Goal: Information Seeking & Learning: Find specific fact

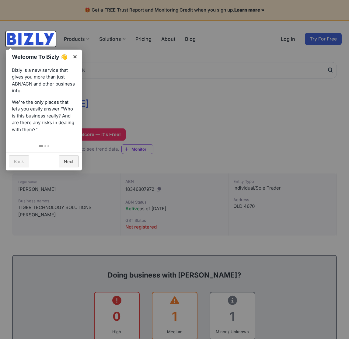
click at [72, 75] on p "Bizly is a new service that gives you more than just ABN/ACN and other business…" at bounding box center [44, 80] width 64 height 27
click at [74, 55] on link "×" at bounding box center [75, 57] width 14 height 14
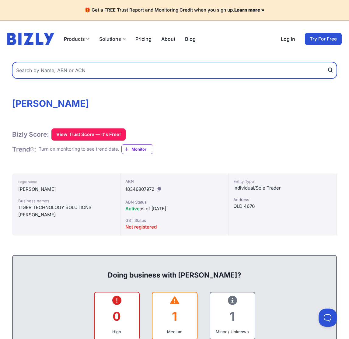
click at [99, 73] on input "text" at bounding box center [174, 70] width 325 height 16
type input "thomas joseph singleton"
click at [327, 62] on button "submit" at bounding box center [332, 70] width 10 height 16
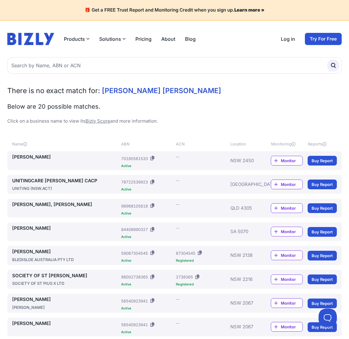
click at [48, 157] on link "[PERSON_NAME]" at bounding box center [65, 157] width 107 height 7
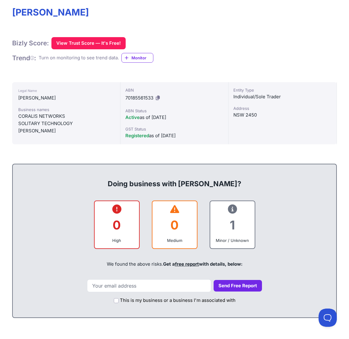
drag, startPoint x: 26, startPoint y: 118, endPoint x: 57, endPoint y: 131, distance: 33.2
click at [57, 131] on div "Business names CORALIS NETWORKS SOLITARY TECHNOLOGY [PERSON_NAME]" at bounding box center [66, 121] width 96 height 28
click at [57, 131] on div "SINGLETON, THOMAS JOSEPH" at bounding box center [66, 130] width 96 height 7
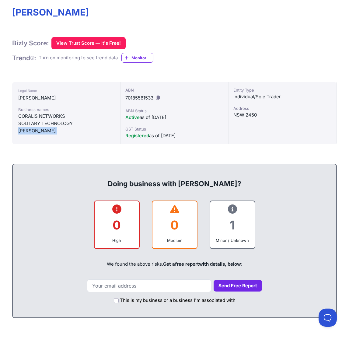
drag, startPoint x: 57, startPoint y: 131, endPoint x: 49, endPoint y: 131, distance: 7.6
click at [49, 131] on div "SINGLETON, THOMAS JOSEPH" at bounding box center [66, 130] width 96 height 7
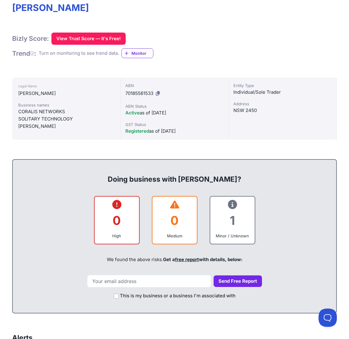
scroll to position [122, 0]
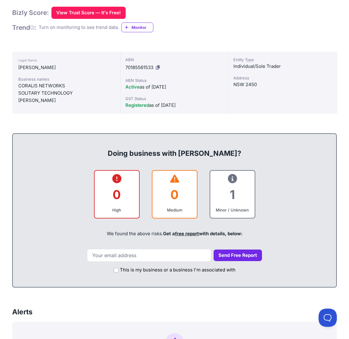
click at [163, 103] on div "Registered as of 13/05/2024" at bounding box center [174, 105] width 98 height 7
drag, startPoint x: 163, startPoint y: 103, endPoint x: 156, endPoint y: 105, distance: 7.2
click at [157, 105] on div "Registered as of 13/05/2024" at bounding box center [174, 105] width 98 height 7
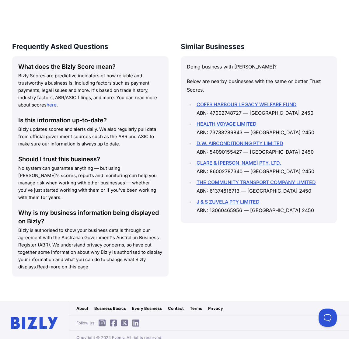
scroll to position [806, 0]
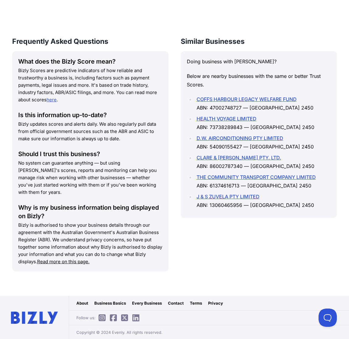
click at [211, 122] on link "HEALTH VOYAGE LIMITED" at bounding box center [227, 119] width 60 height 6
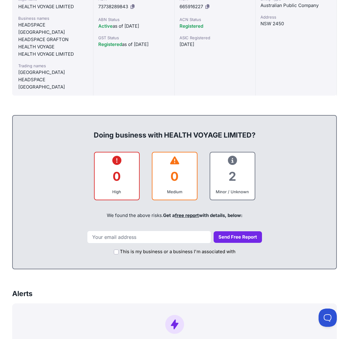
scroll to position [61, 0]
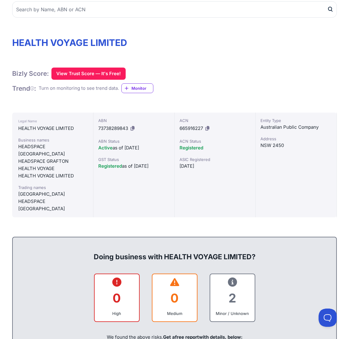
click at [277, 127] on div "Australian Public Company" at bounding box center [295, 127] width 71 height 7
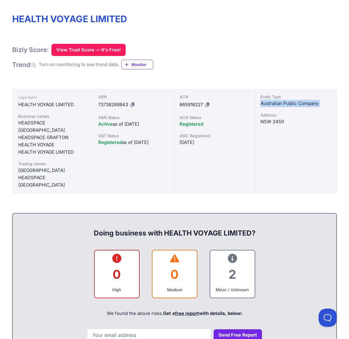
scroll to position [122, 0]
